Goal: Go to known website: Access a specific website the user already knows

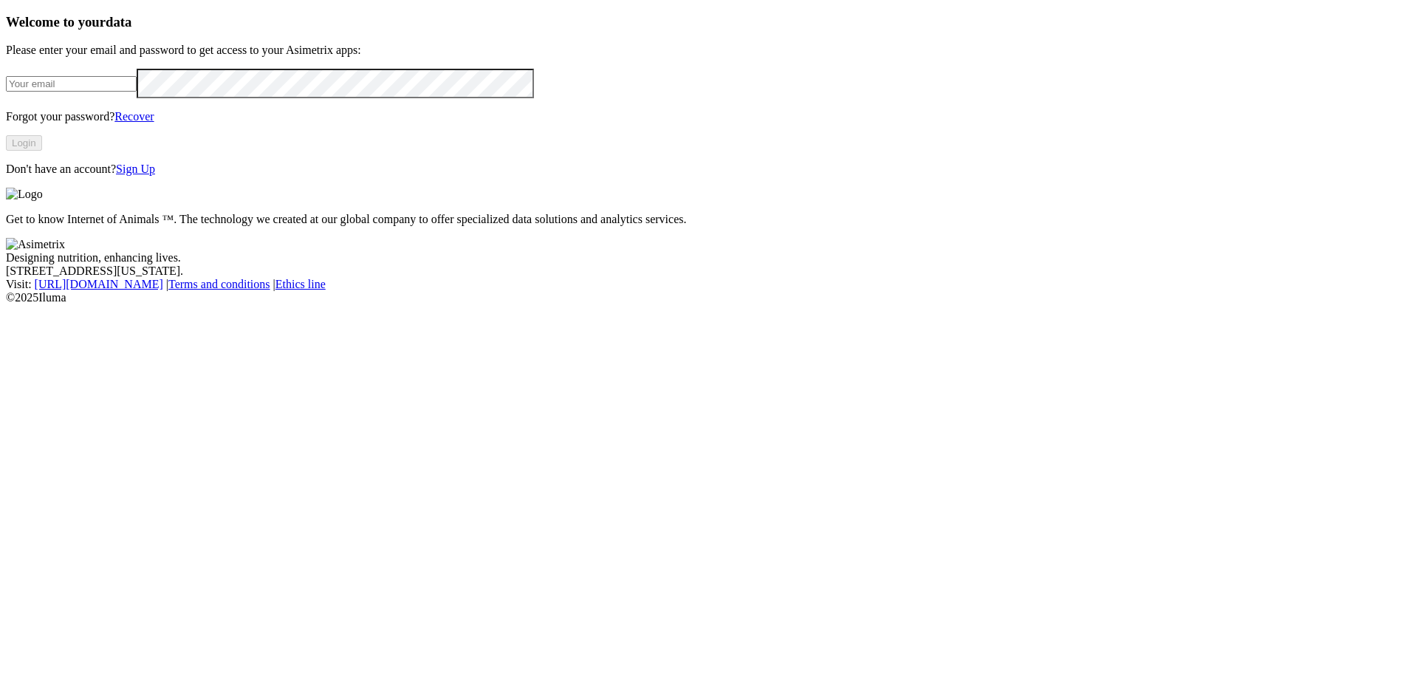
type input "[PERSON_NAME][EMAIL_ADDRESS][PERSON_NAME][DOMAIN_NAME]"
click at [357, 176] on div "Welcome to your data Please enter your email and password to get access to your…" at bounding box center [709, 95] width 1406 height 162
click at [42, 151] on button "Login" at bounding box center [24, 143] width 36 height 16
